Goal: Use online tool/utility

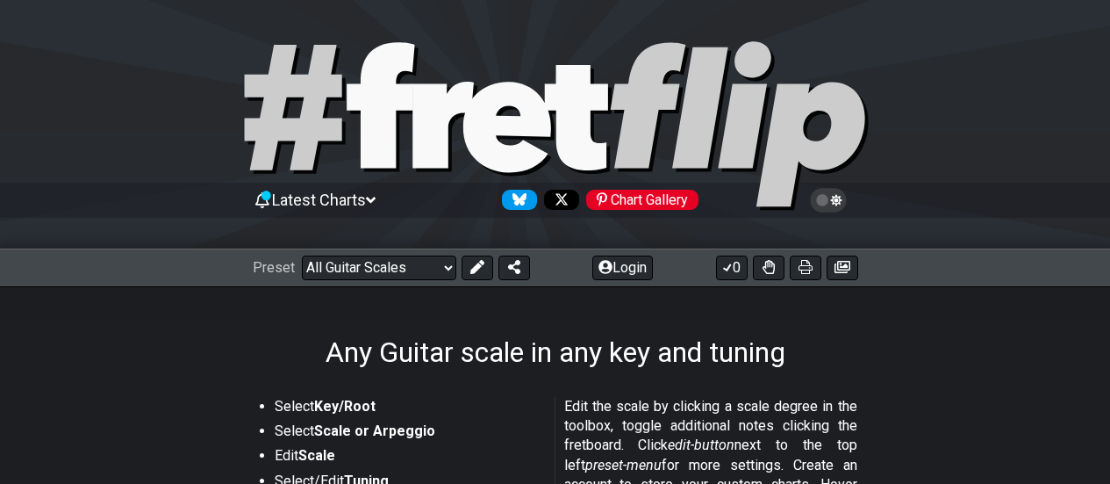
select select "Minor Blues"
select select "G"
select select "Eb Ab Db Gb Bb Eb"
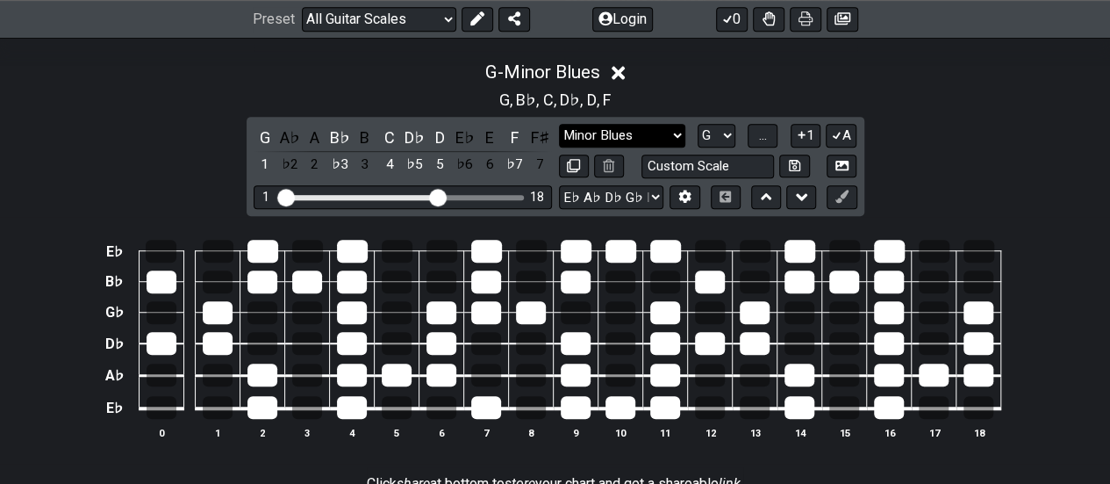
click at [670, 134] on select "Minor Pentatonic Root Minor Pentatonic Major Pentatonic Minor Blues Major Blues…" at bounding box center [622, 136] width 126 height 24
click at [716, 128] on select "A♭ A A♯ B♭ B C C♯ D♭ D D♯ E♭ E F F♯ G♭ G G♯" at bounding box center [717, 136] width 38 height 24
select select "C"
click at [698, 124] on select "A♭ A A♯ B♭ B C C♯ D♭ D D♯ E♭ E F F♯ G♭ G G♯" at bounding box center [717, 136] width 38 height 24
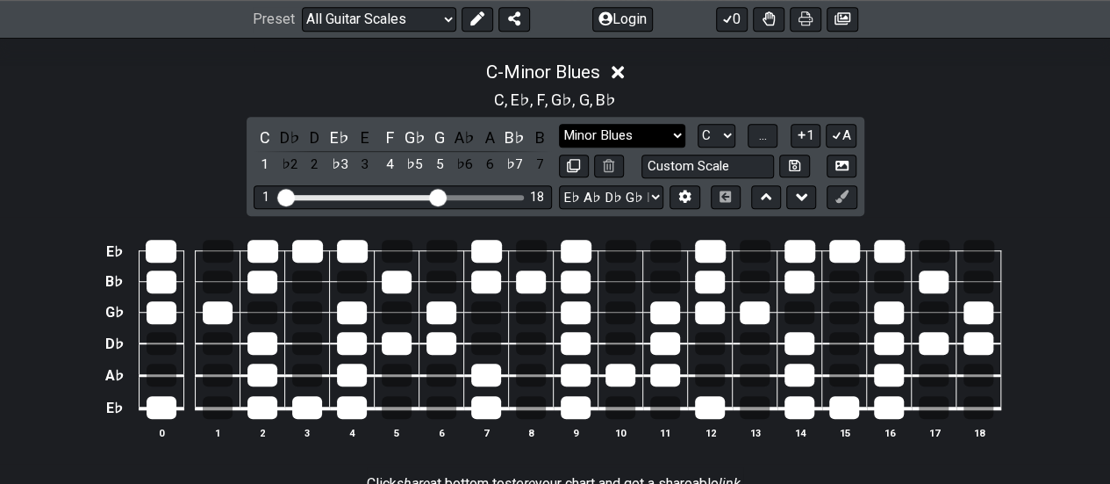
click at [646, 131] on select "Minor Pentatonic Root Minor Pentatonic Major Pentatonic Minor Blues Major Blues…" at bounding box center [622, 136] width 126 height 24
select select "Minor Pentatonic"
click at [559, 124] on select "Minor Pentatonic Root Minor Pentatonic Major Pentatonic Minor Blues Major Blues…" at bounding box center [622, 136] width 126 height 24
